Goal: Task Accomplishment & Management: Complete application form

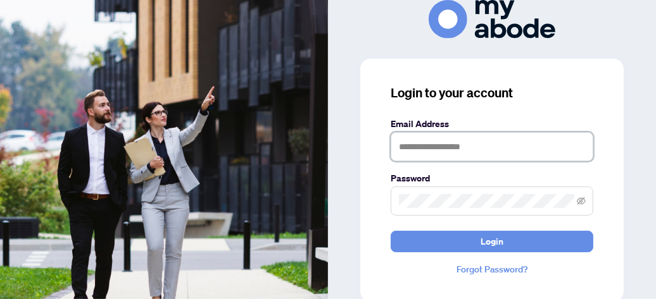
click at [438, 144] on input "text" at bounding box center [492, 146] width 203 height 29
type input "**********"
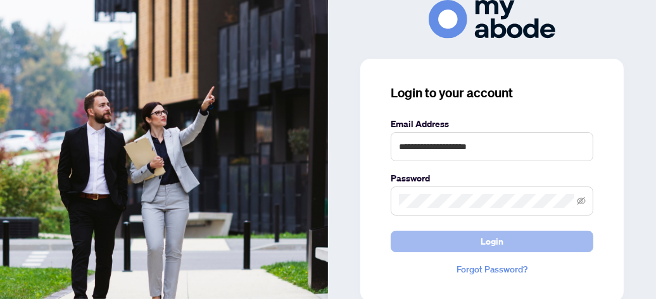
click at [508, 250] on button "Login" at bounding box center [492, 242] width 203 height 22
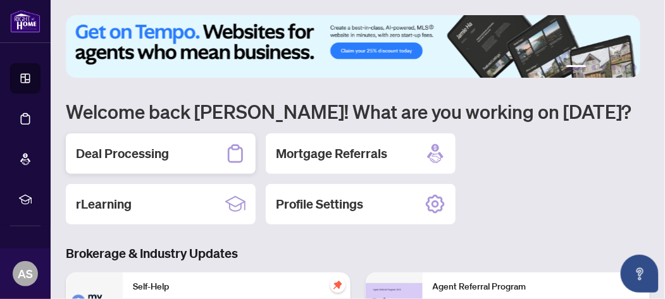
click at [112, 156] on h2 "Deal Processing" at bounding box center [122, 154] width 93 height 18
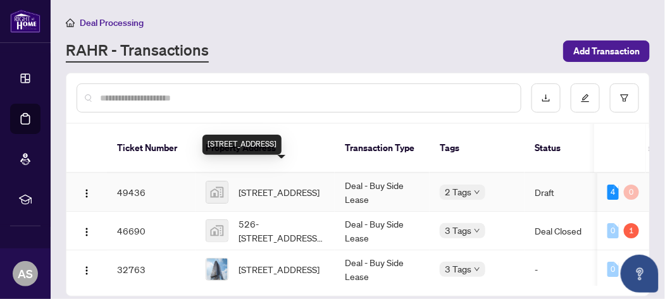
click at [299, 186] on span "[STREET_ADDRESS]" at bounding box center [279, 193] width 81 height 14
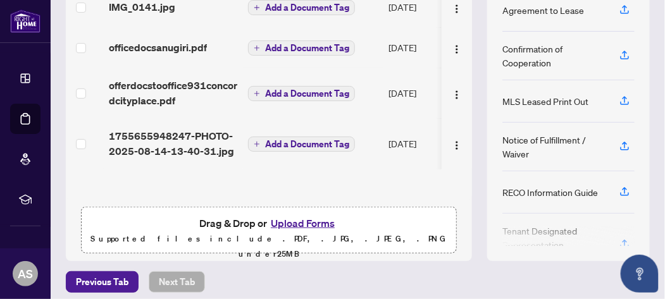
scroll to position [229, 0]
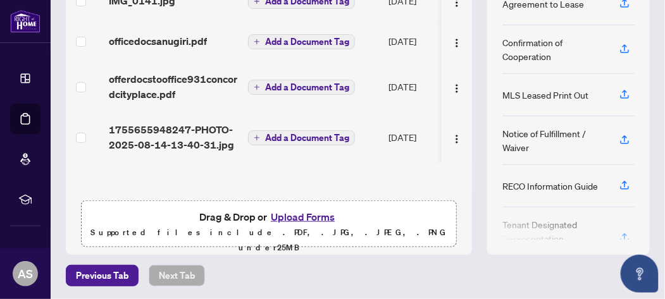
click at [296, 213] on button "Upload Forms" at bounding box center [303, 217] width 72 height 16
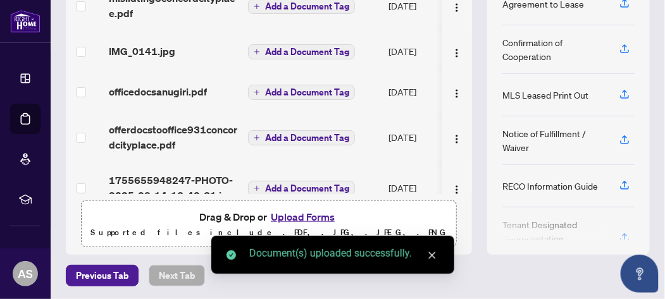
click at [289, 214] on button "Upload Forms" at bounding box center [303, 217] width 72 height 16
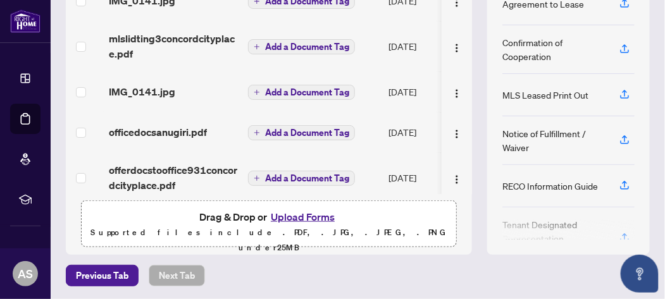
click at [291, 215] on button "Upload Forms" at bounding box center [303, 217] width 72 height 16
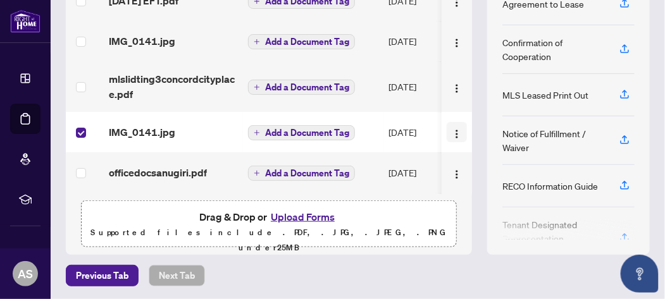
click at [452, 130] on img "button" at bounding box center [457, 134] width 10 height 10
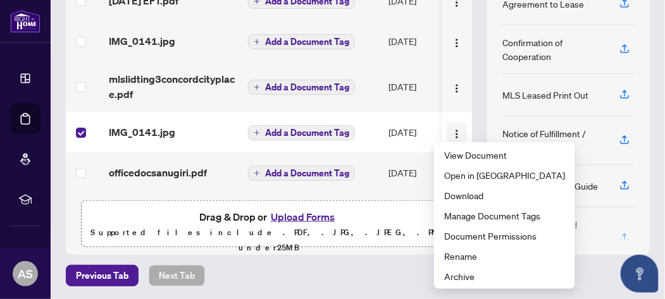
click at [452, 129] on img "button" at bounding box center [457, 134] width 10 height 10
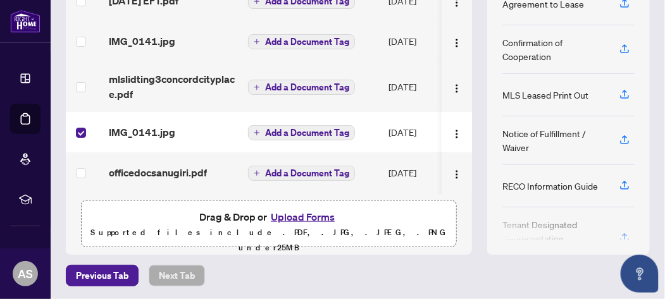
click at [257, 130] on icon "plus" at bounding box center [257, 132] width 1 height 5
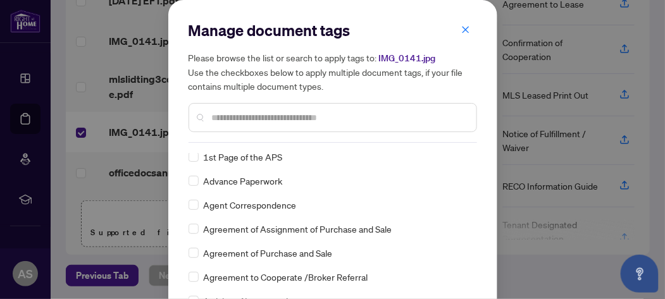
scroll to position [206, 0]
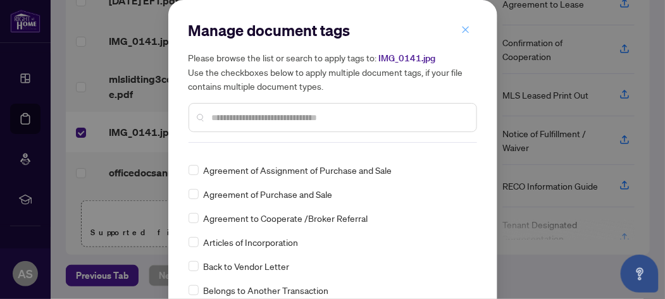
click at [462, 33] on icon "close" at bounding box center [466, 29] width 9 height 9
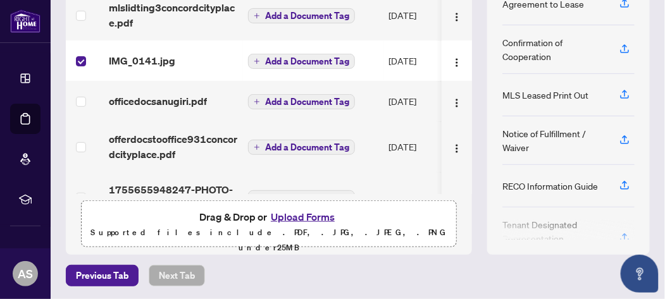
scroll to position [103, 0]
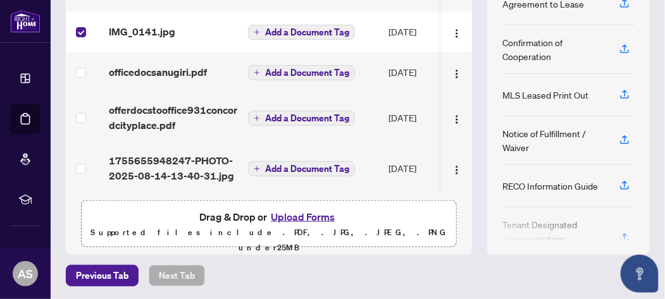
drag, startPoint x: 472, startPoint y: 200, endPoint x: 467, endPoint y: 167, distance: 34.0
click at [467, 165] on div "(7) File Name Document Tag(s) Upload Date Status [DATE] EFT.pdf Add a Document …" at bounding box center [358, 100] width 584 height 310
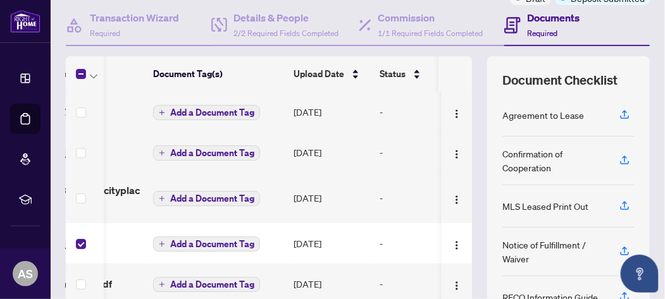
scroll to position [0, 148]
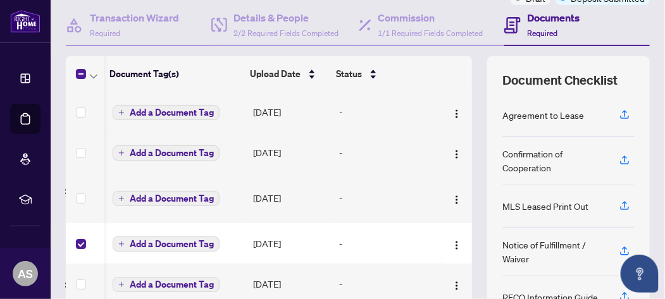
drag, startPoint x: 458, startPoint y: 100, endPoint x: 457, endPoint y: 89, distance: 10.9
click at [457, 92] on td at bounding box center [457, 112] width 30 height 41
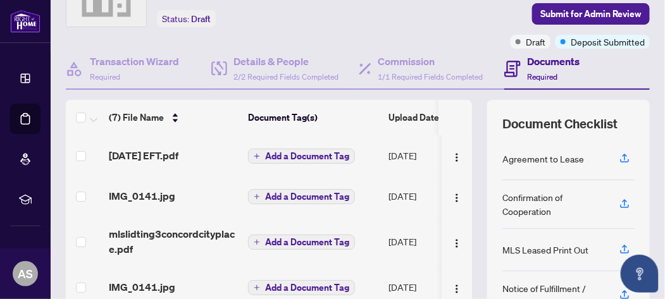
scroll to position [0, 0]
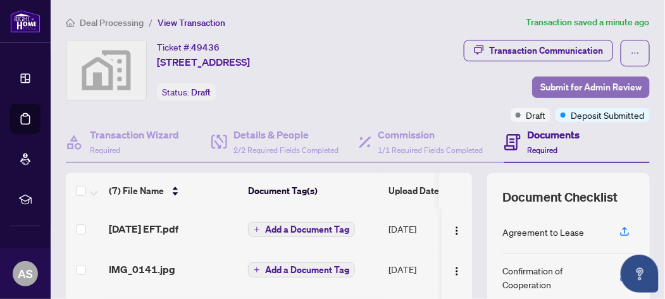
click at [559, 92] on span "Submit for Admin Review" at bounding box center [591, 87] width 101 height 20
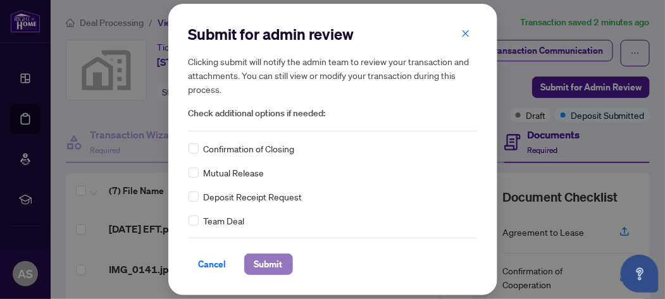
click at [261, 267] on span "Submit" at bounding box center [269, 265] width 28 height 20
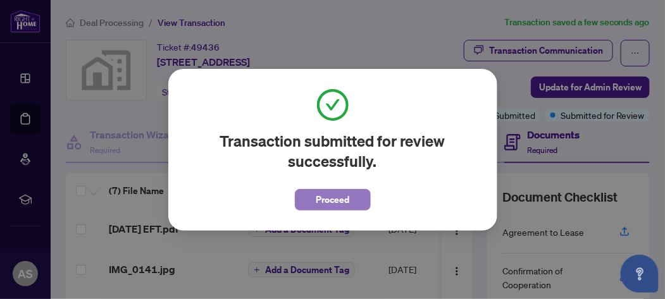
click at [349, 201] on span "Proceed" at bounding box center [333, 200] width 34 height 20
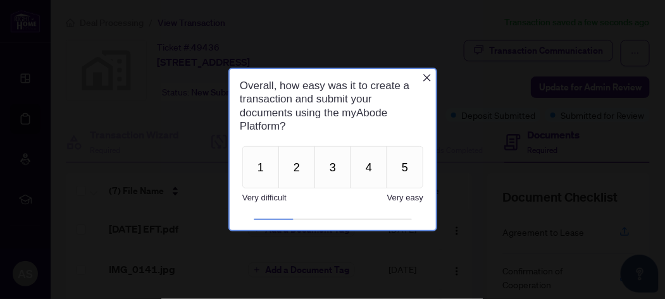
click at [658, 42] on div at bounding box center [332, 149] width 665 height 299
click at [427, 74] on icon "Close button" at bounding box center [427, 77] width 10 height 10
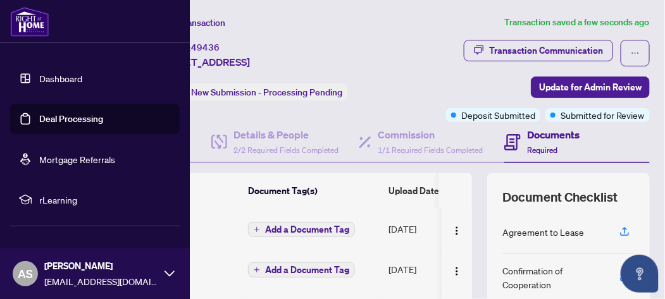
click at [59, 77] on link "Dashboard" at bounding box center [60, 78] width 43 height 11
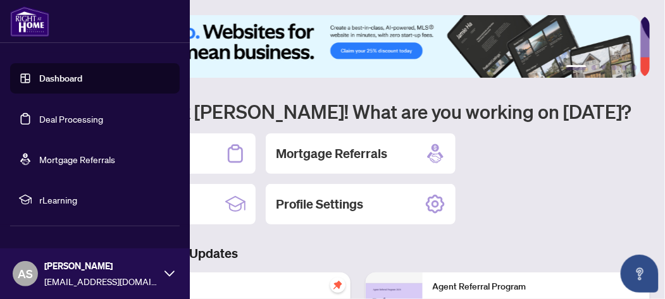
click at [172, 271] on icon at bounding box center [170, 274] width 10 height 10
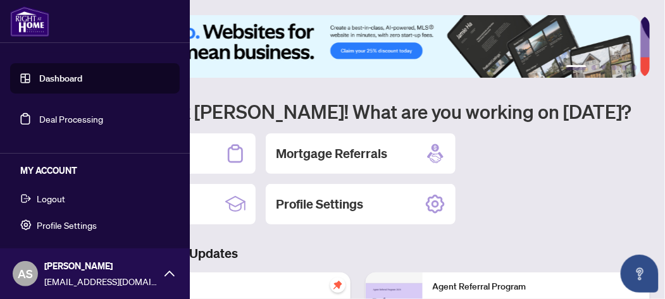
click at [53, 196] on span "Logout" at bounding box center [51, 199] width 28 height 20
